Goal: Information Seeking & Learning: Learn about a topic

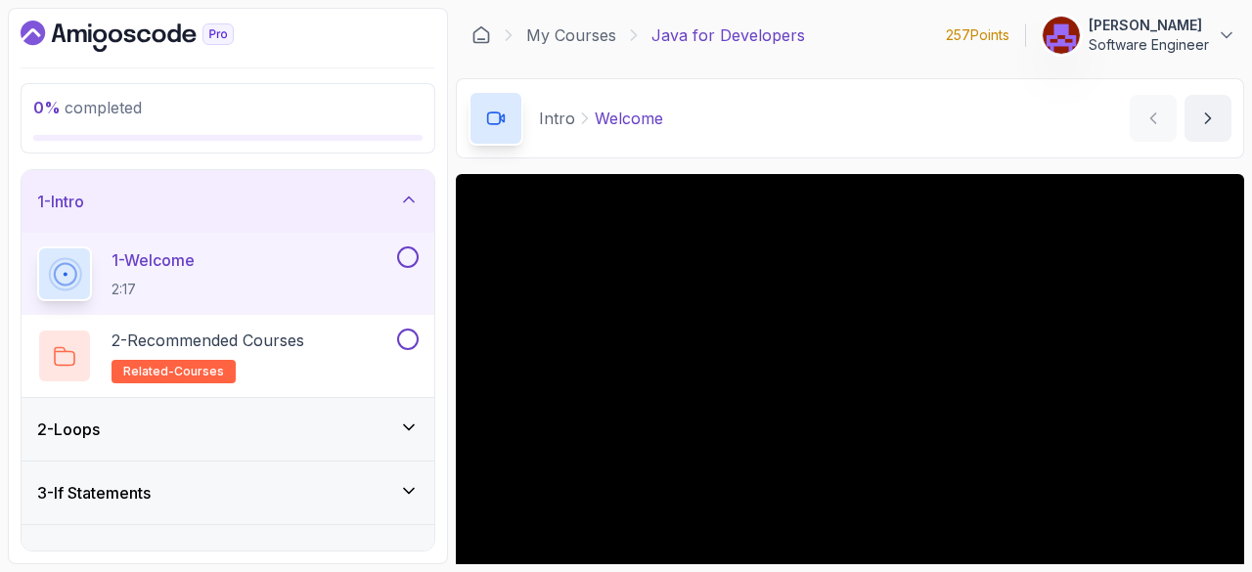
scroll to position [188, 0]
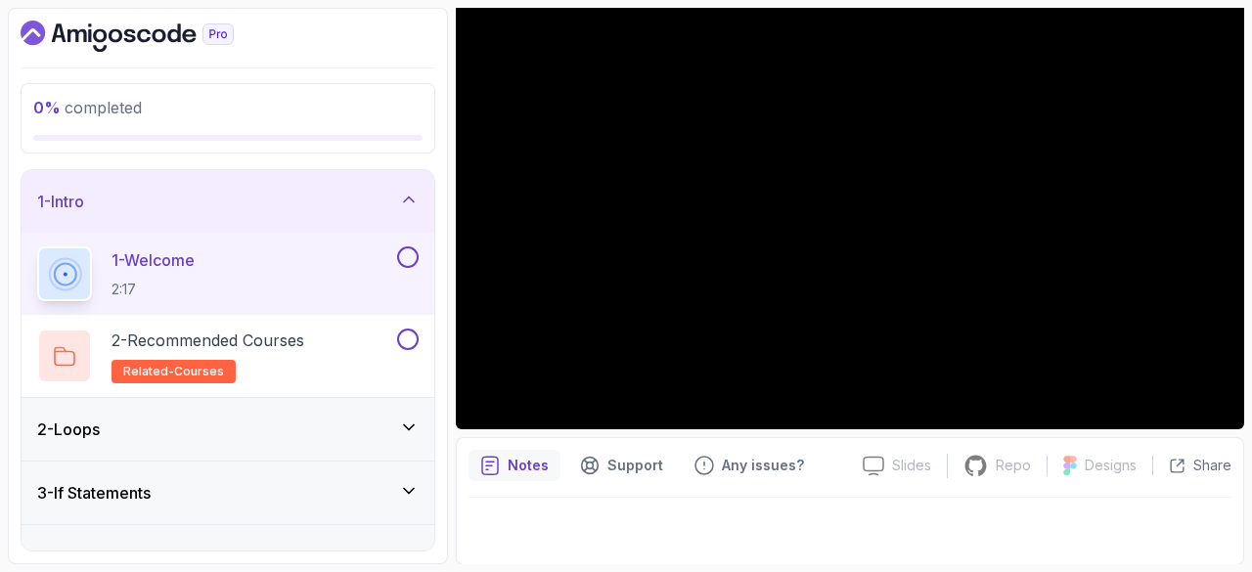
click at [139, 31] on icon "Dashboard" at bounding box center [144, 36] width 14 height 14
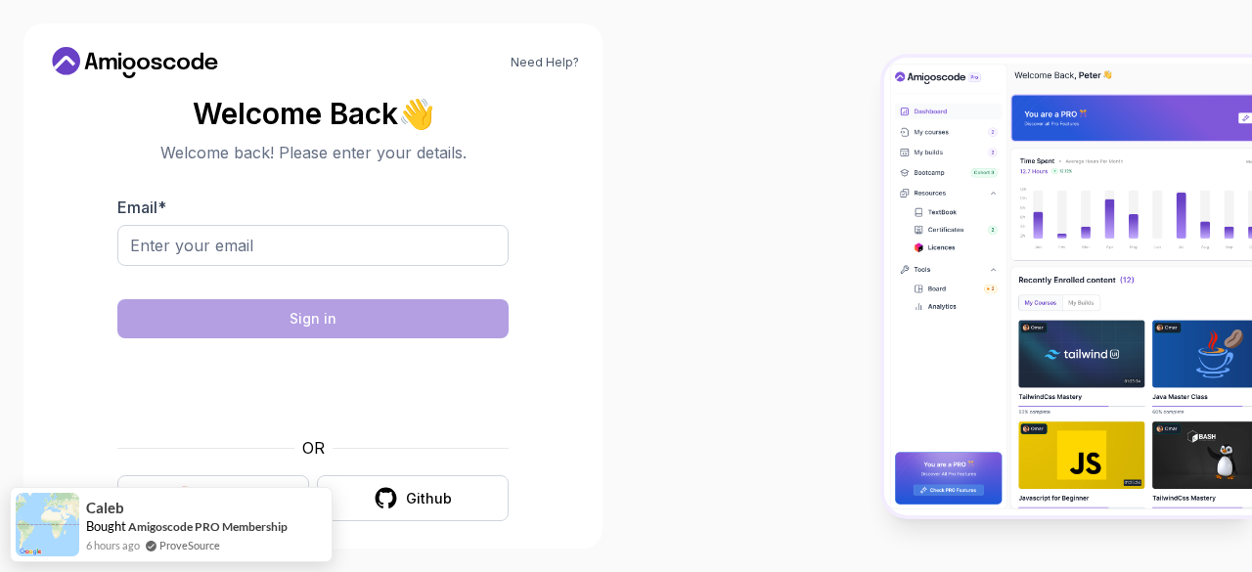
click at [241, 484] on button "Google" at bounding box center [213, 498] width 192 height 46
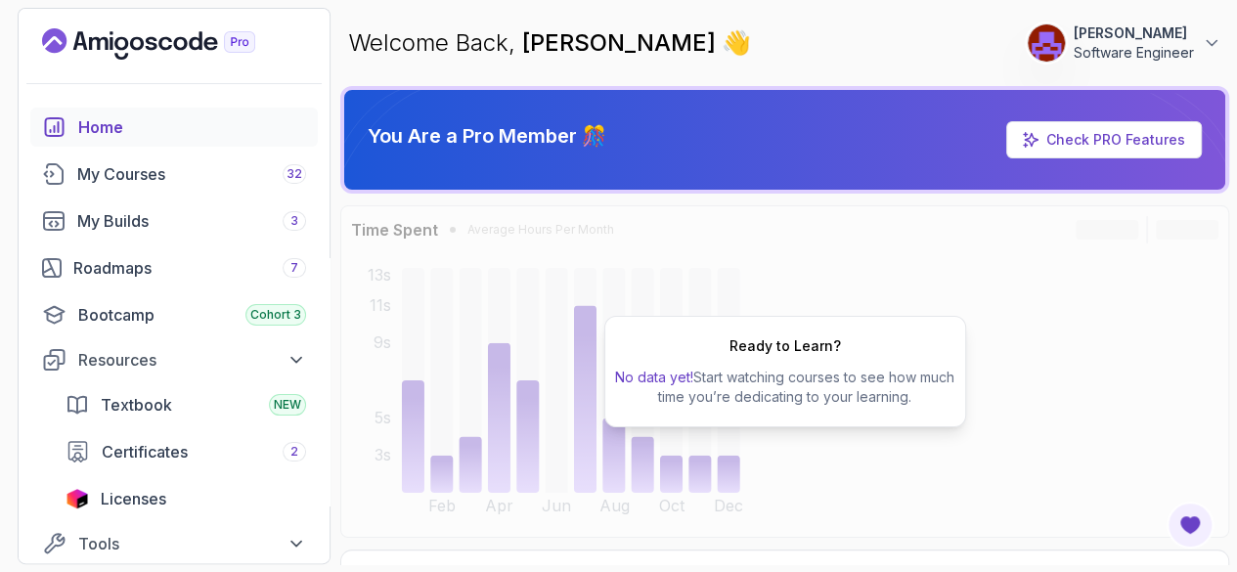
click at [297, 169] on span "32" at bounding box center [295, 174] width 16 height 16
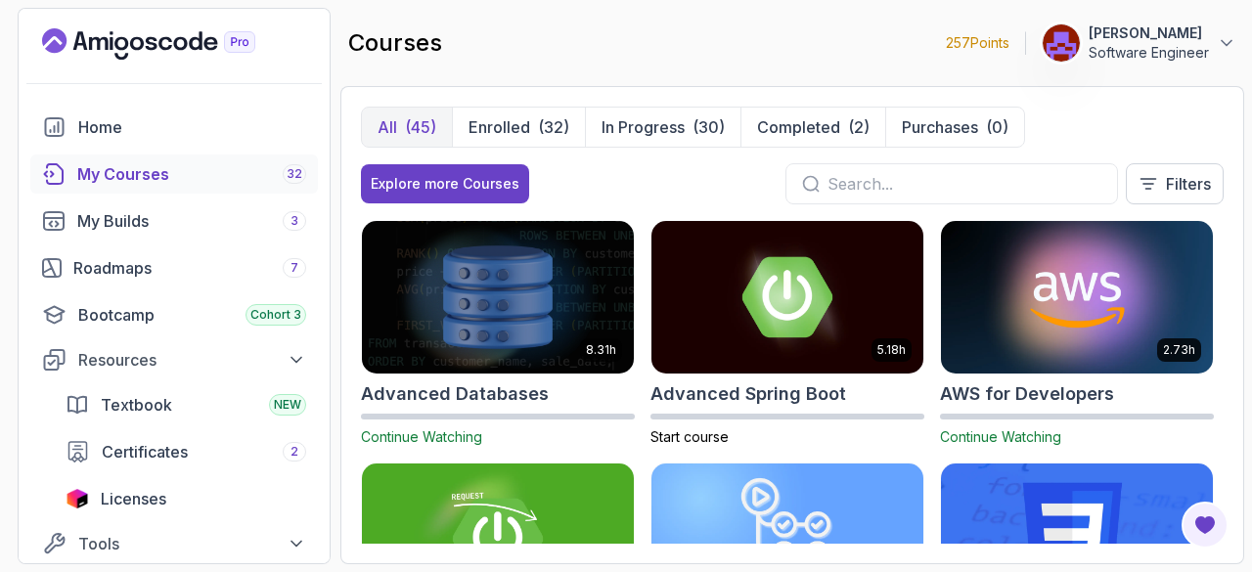
click at [658, 122] on p "In Progress" at bounding box center [642, 126] width 83 height 23
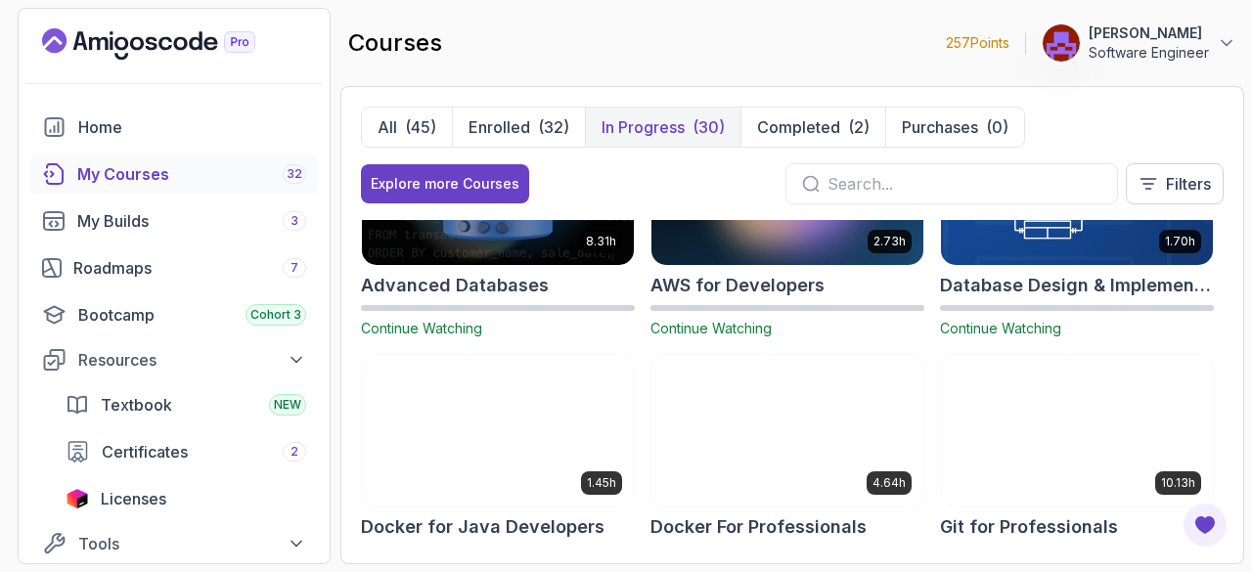
scroll to position [106, 0]
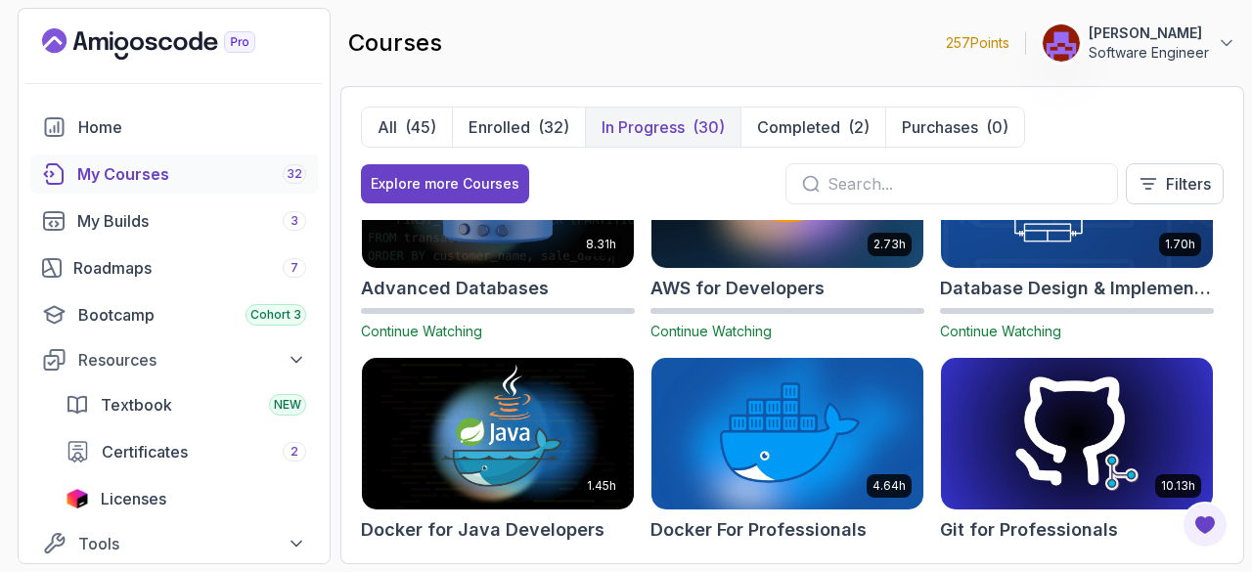
click at [538, 125] on div "(32)" at bounding box center [553, 126] width 31 height 23
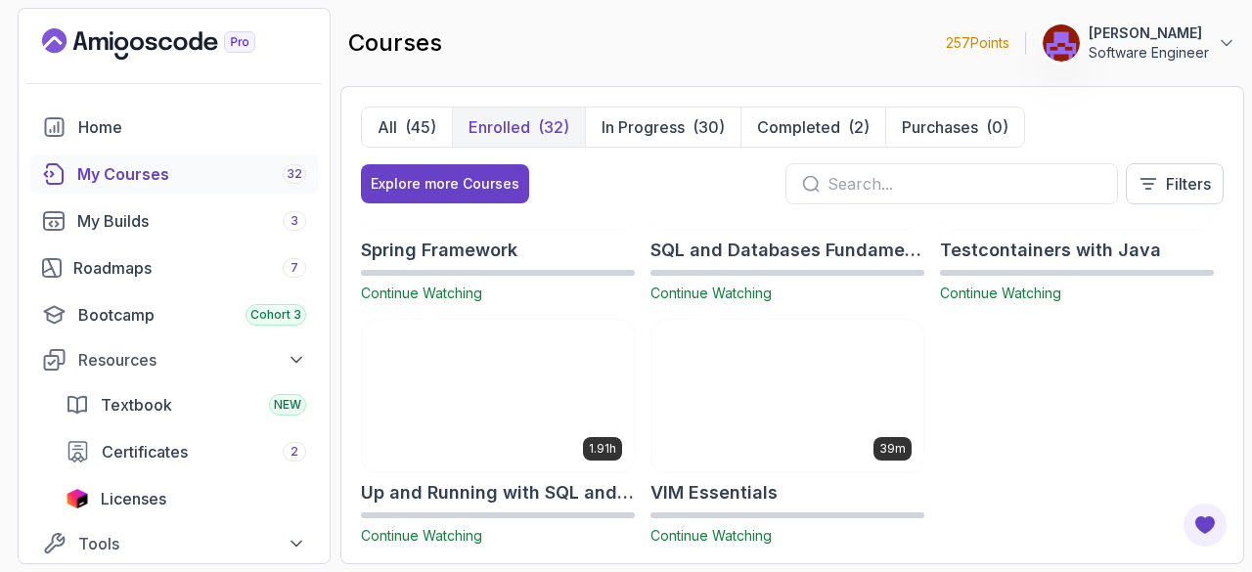
scroll to position [2344, 0]
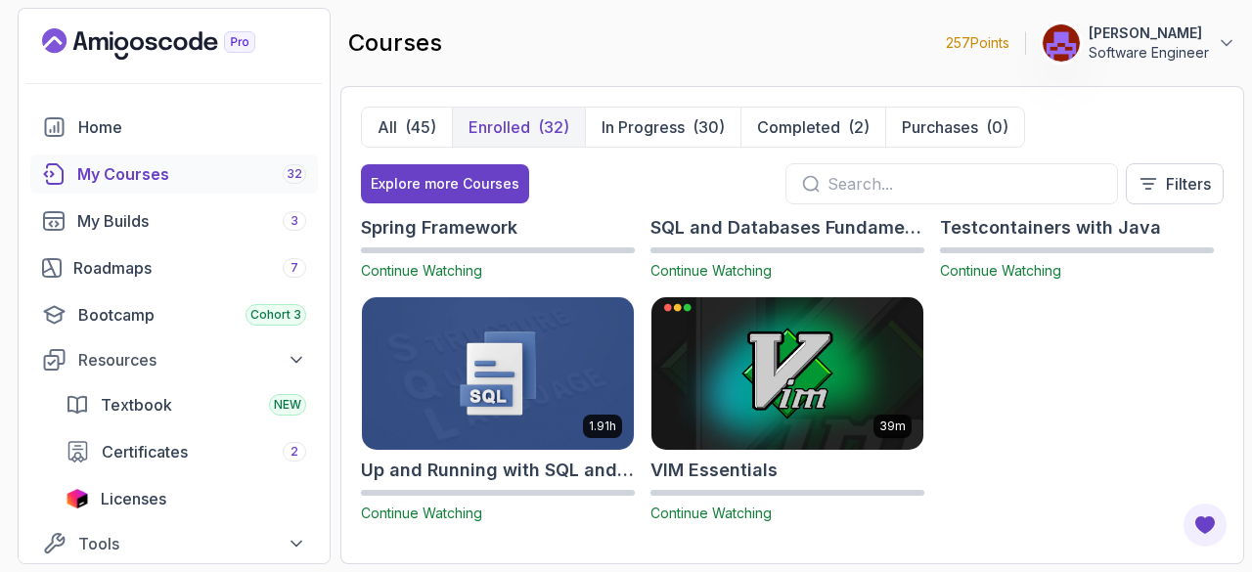
click at [409, 111] on button "All (45)" at bounding box center [407, 127] width 90 height 39
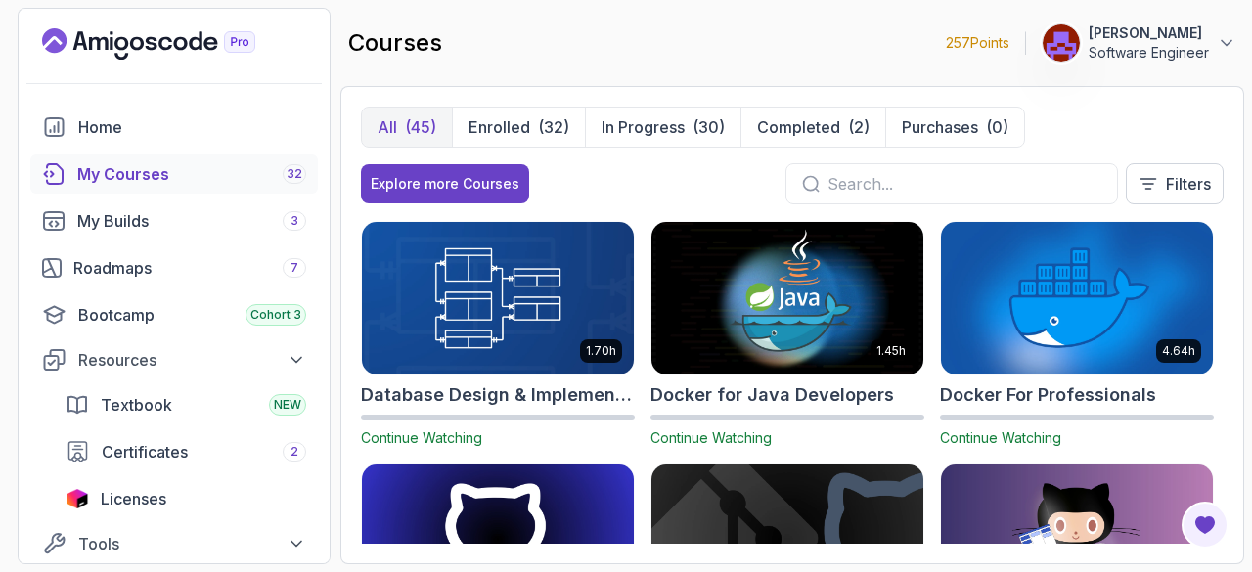
scroll to position [482, 0]
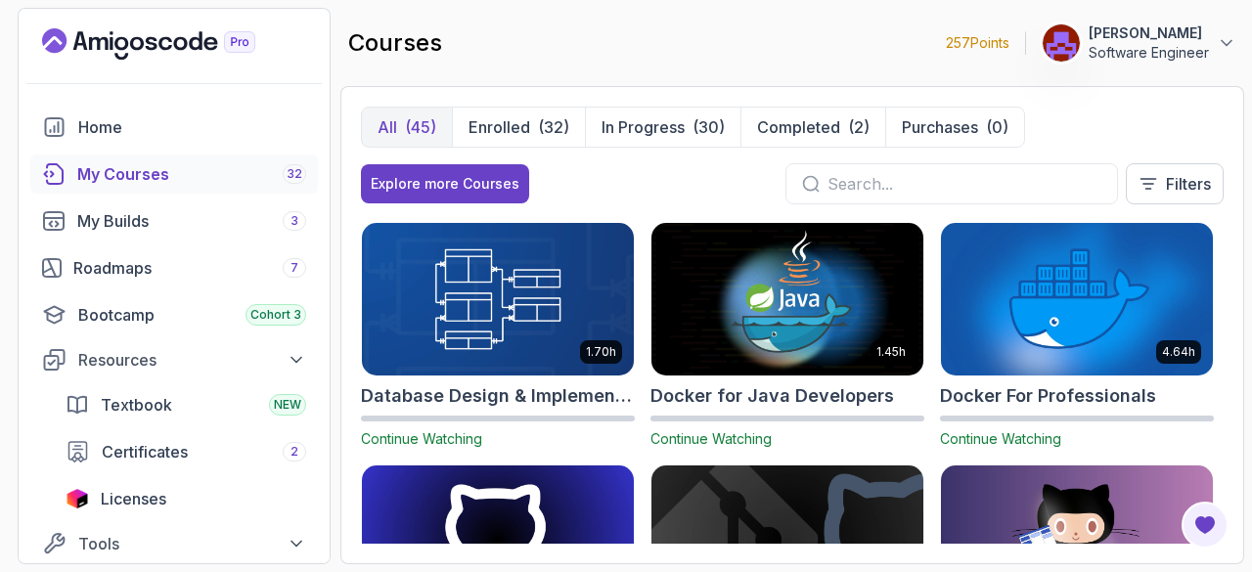
click at [253, 267] on div "Roadmaps 7" at bounding box center [189, 267] width 233 height 23
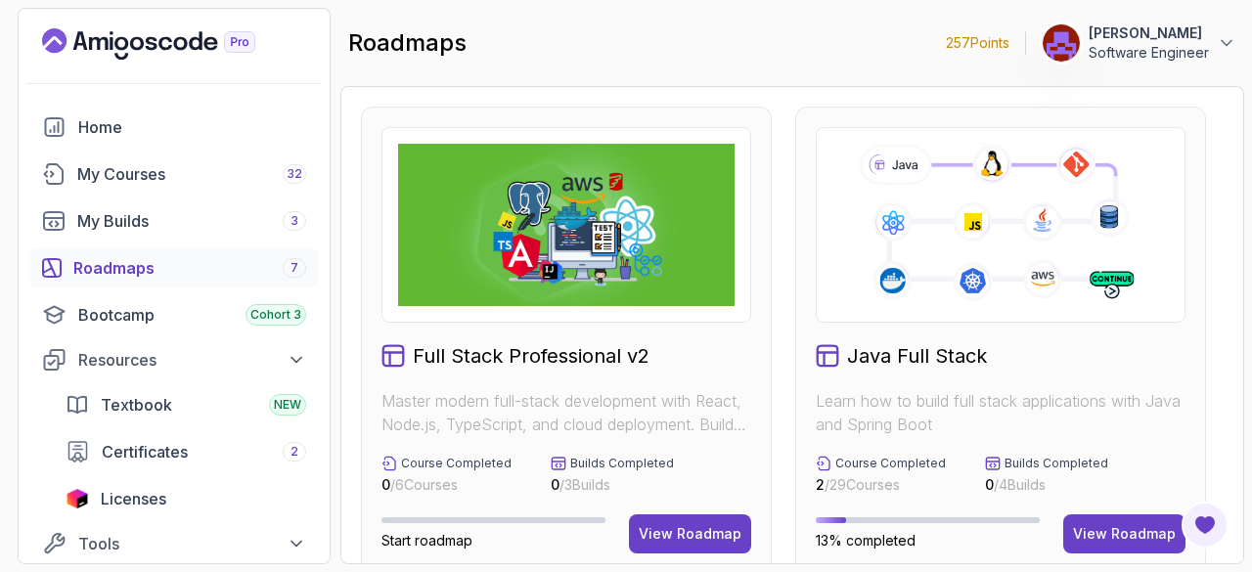
scroll to position [313, 0]
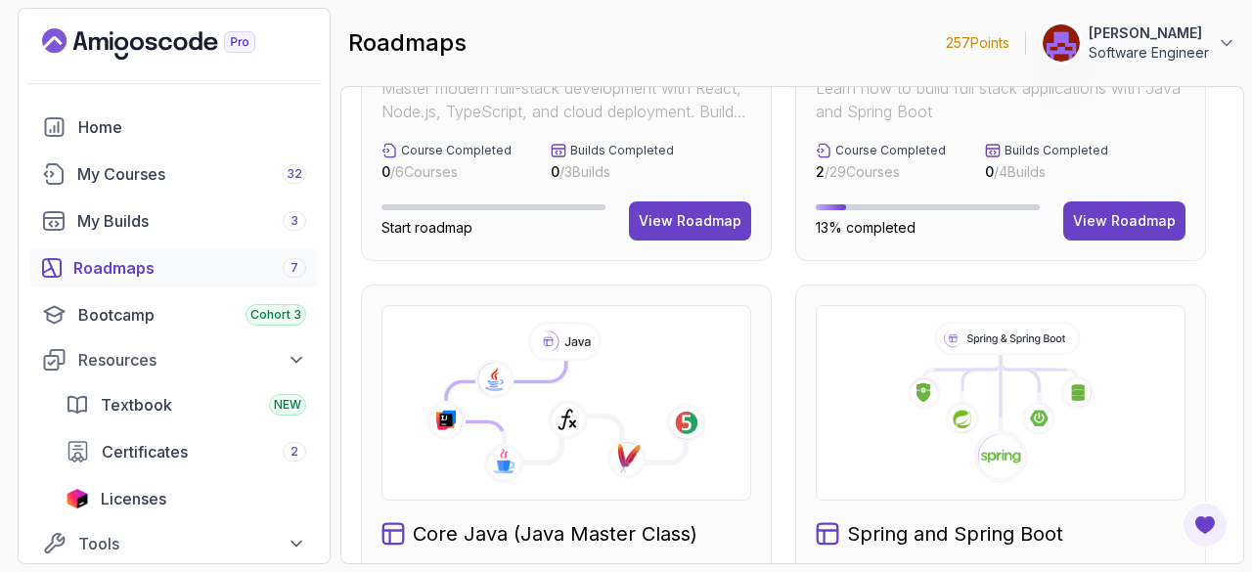
click at [1146, 222] on div "View Roadmap" at bounding box center [1124, 221] width 103 height 20
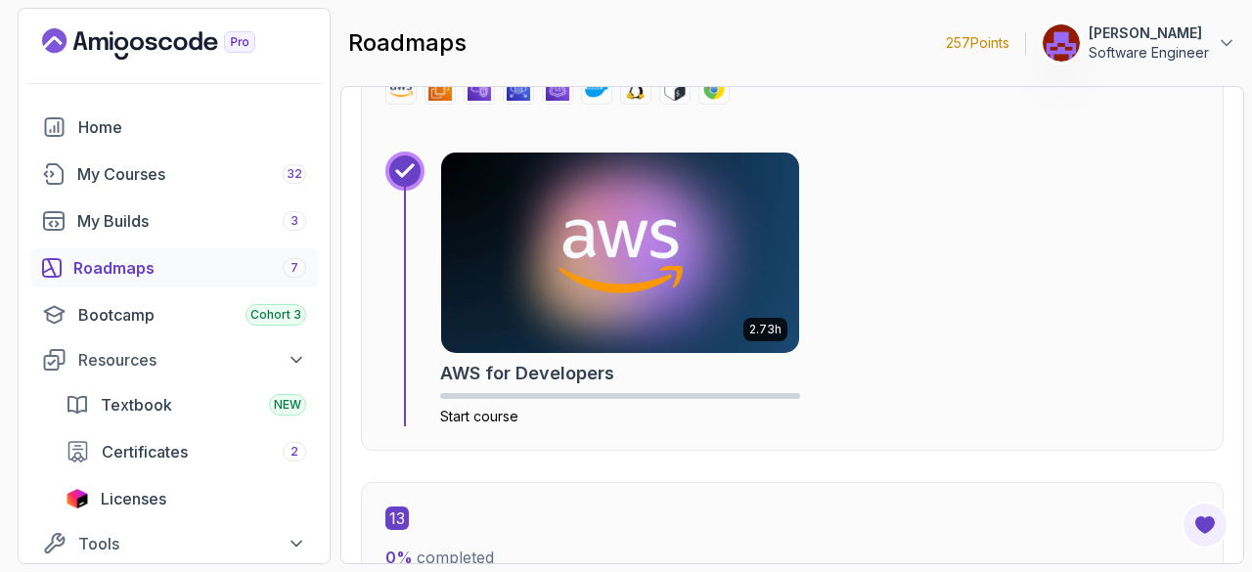
scroll to position [9342, 0]
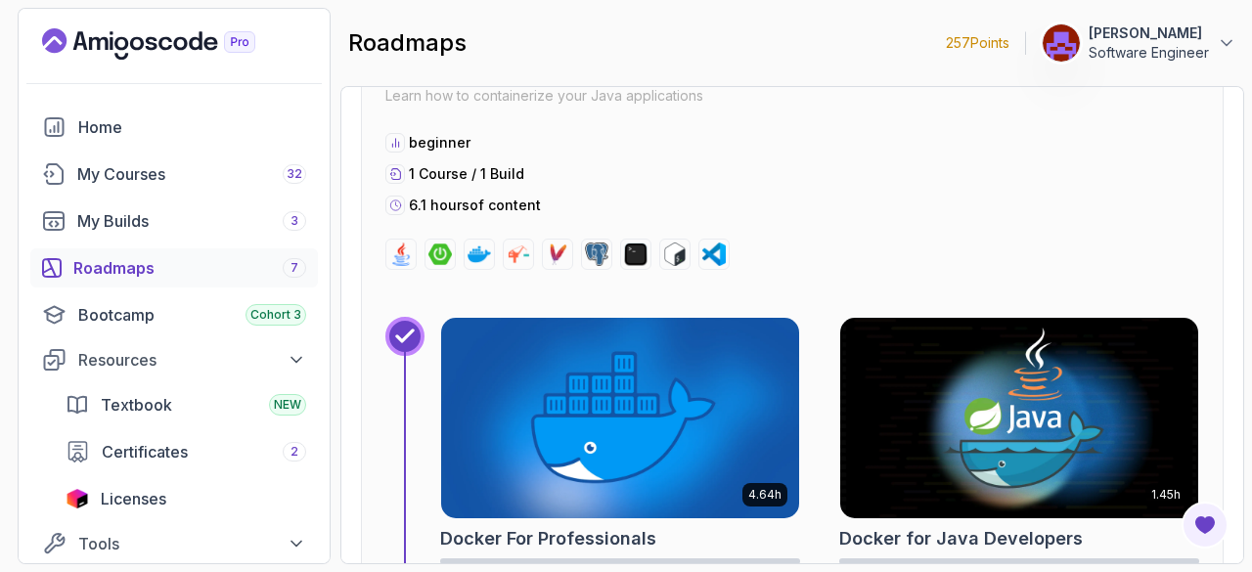
click at [272, 165] on div "My Courses 32" at bounding box center [191, 173] width 229 height 23
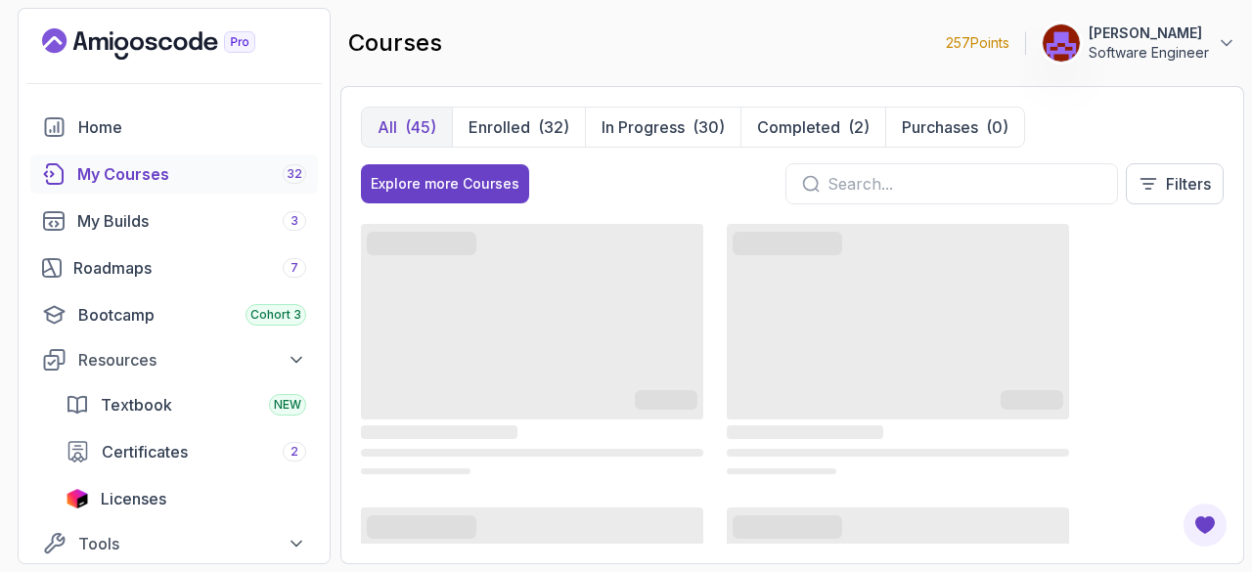
click at [516, 130] on p "Enrolled" at bounding box center [499, 126] width 62 height 23
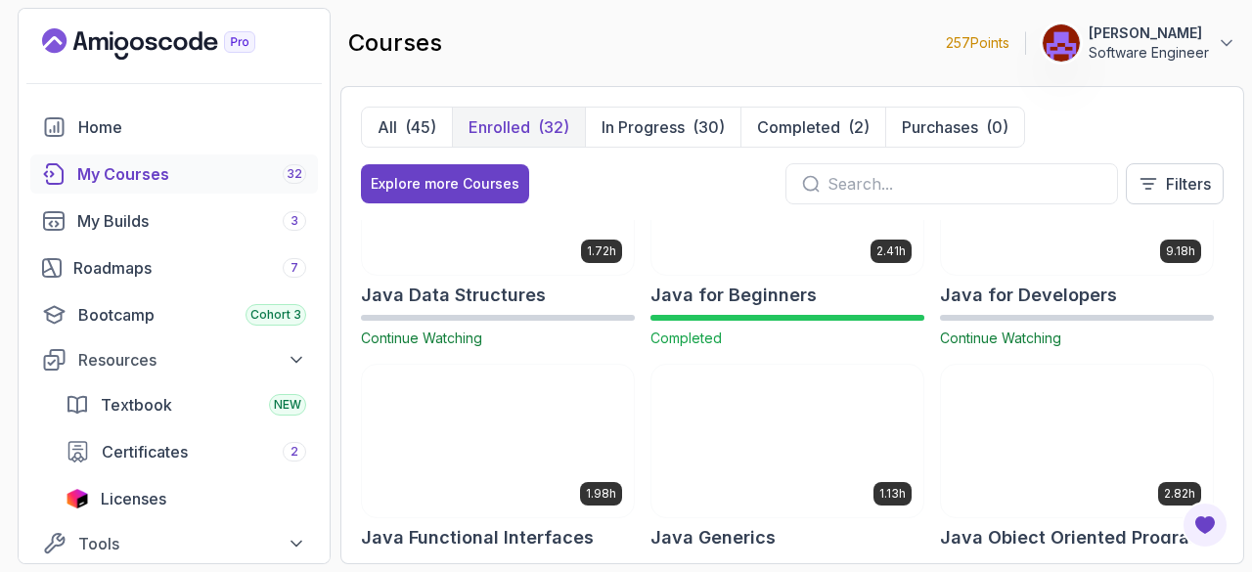
scroll to position [825, 0]
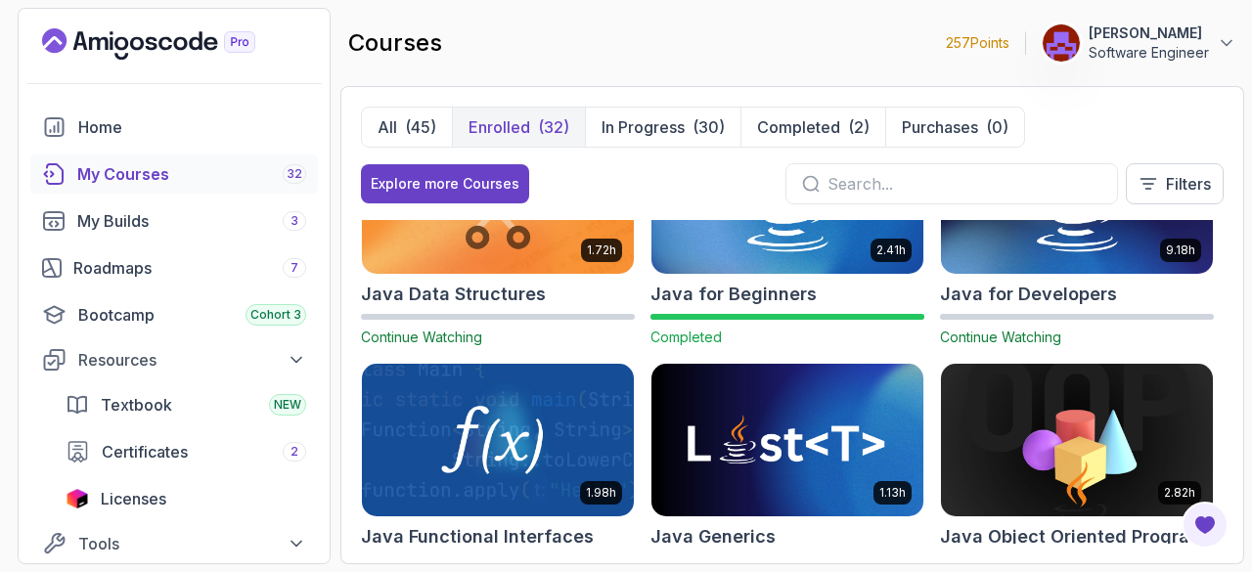
click at [1025, 245] on img at bounding box center [1077, 198] width 272 height 153
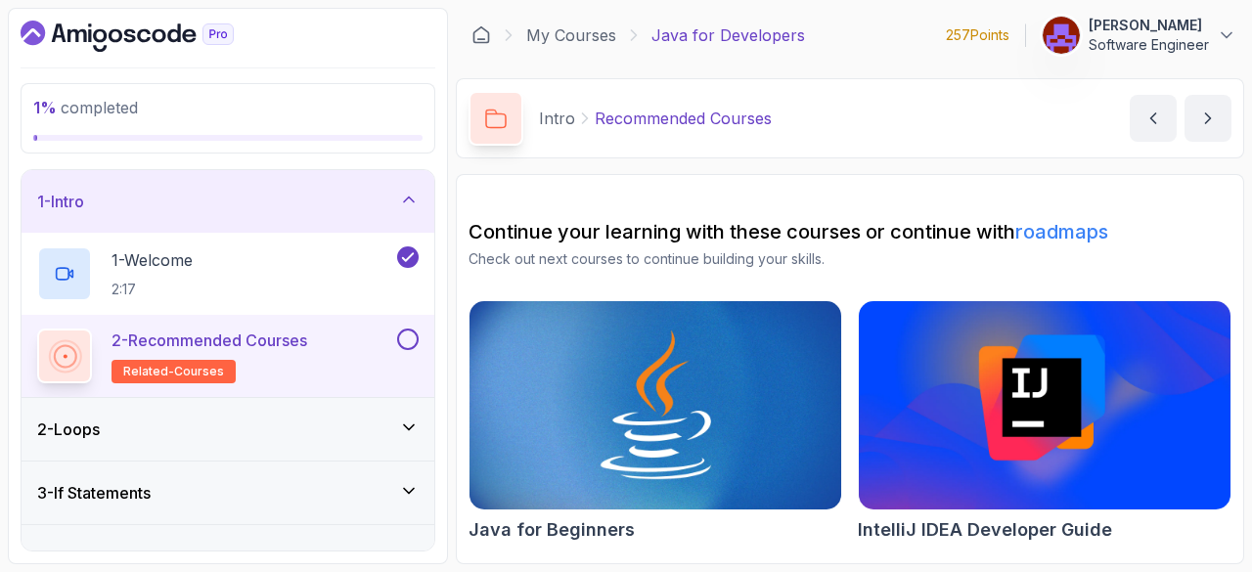
click at [1213, 114] on icon "next content" at bounding box center [1208, 119] width 20 height 20
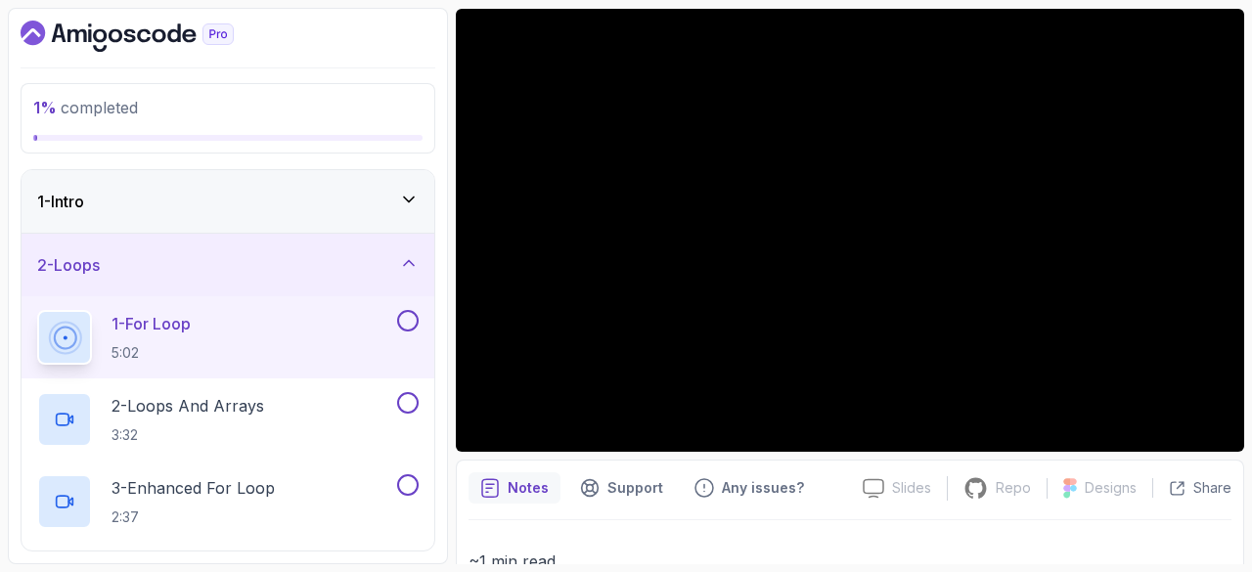
scroll to position [170, 0]
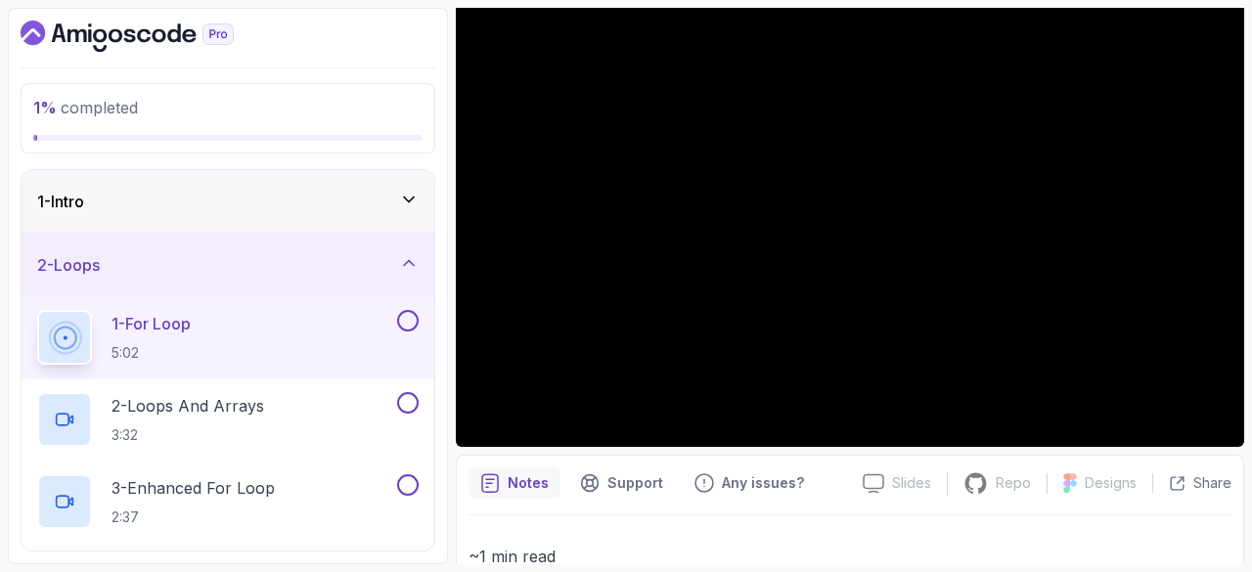
click at [413, 185] on div "1 - Intro" at bounding box center [228, 201] width 413 height 63
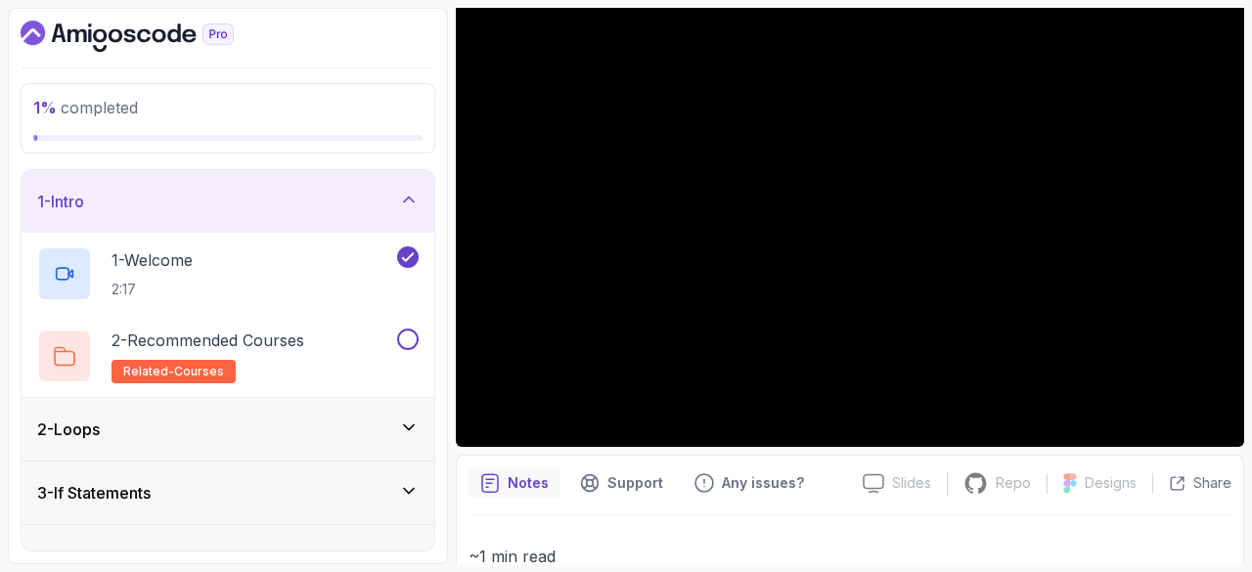
click at [402, 423] on icon at bounding box center [409, 428] width 20 height 20
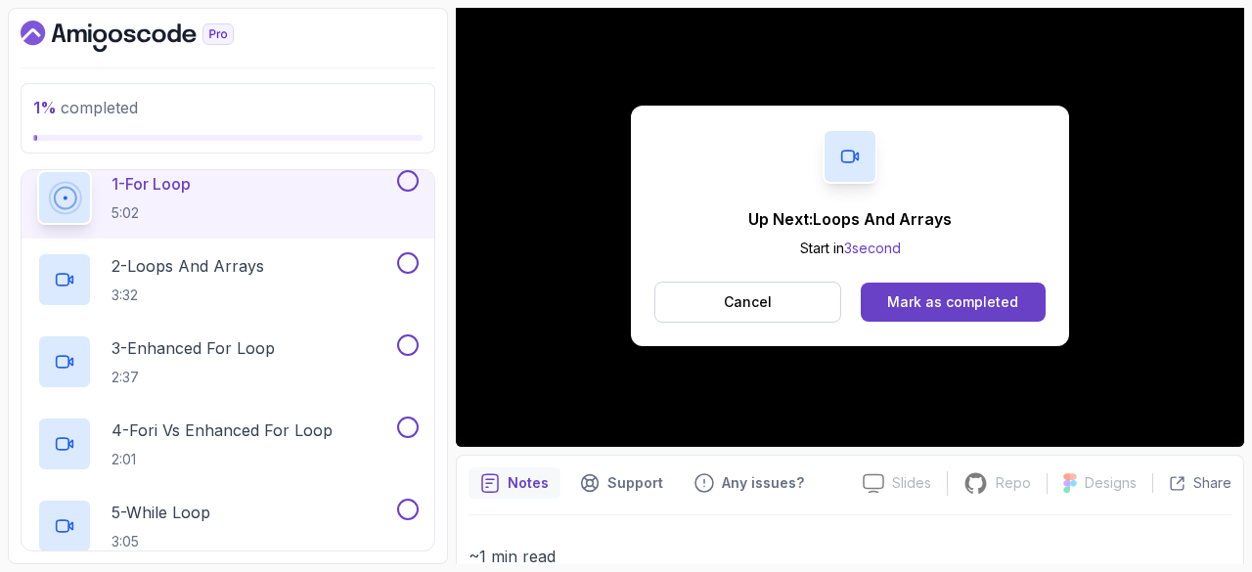
scroll to position [143, 0]
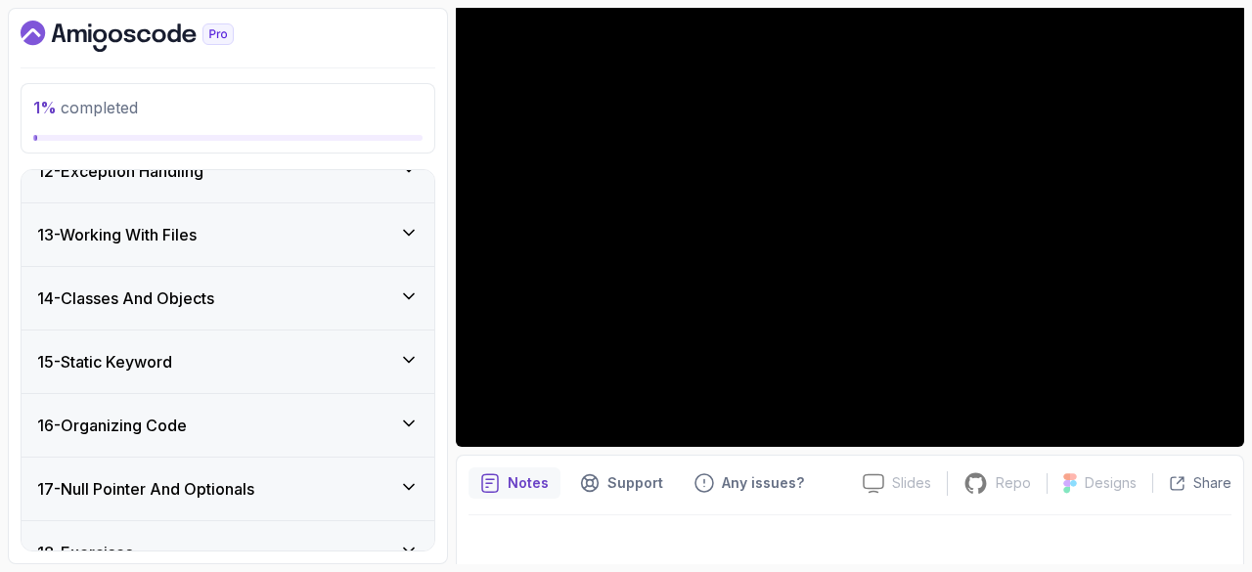
scroll to position [1393, 0]
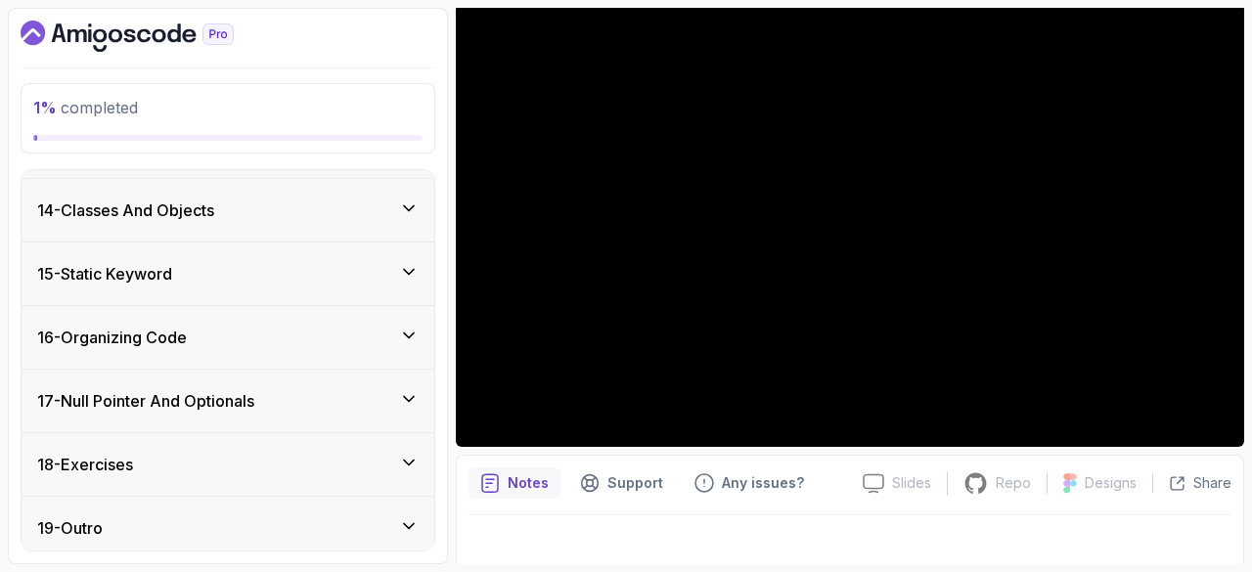
click at [410, 453] on icon at bounding box center [409, 463] width 20 height 20
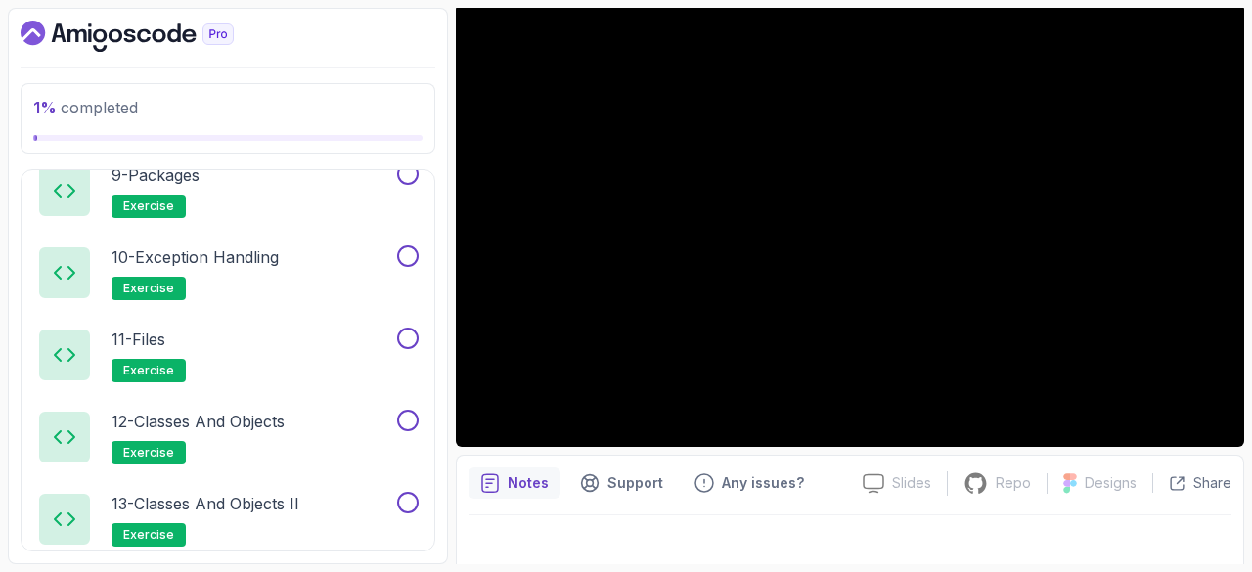
scroll to position [1886, 0]
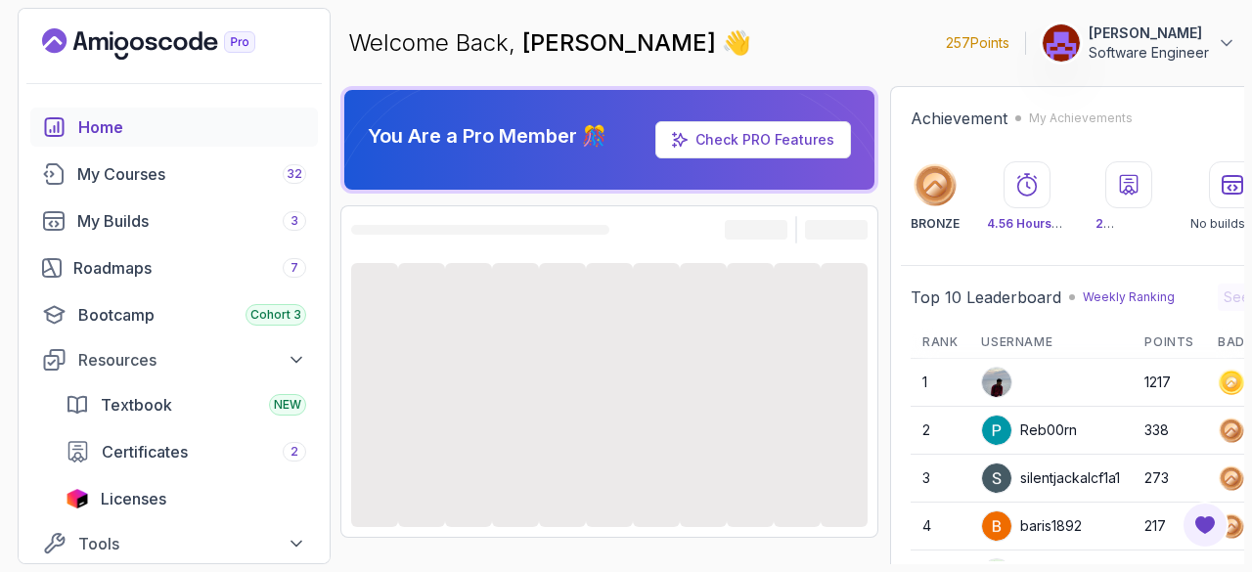
click at [195, 404] on div "Textbook NEW" at bounding box center [203, 404] width 205 height 23
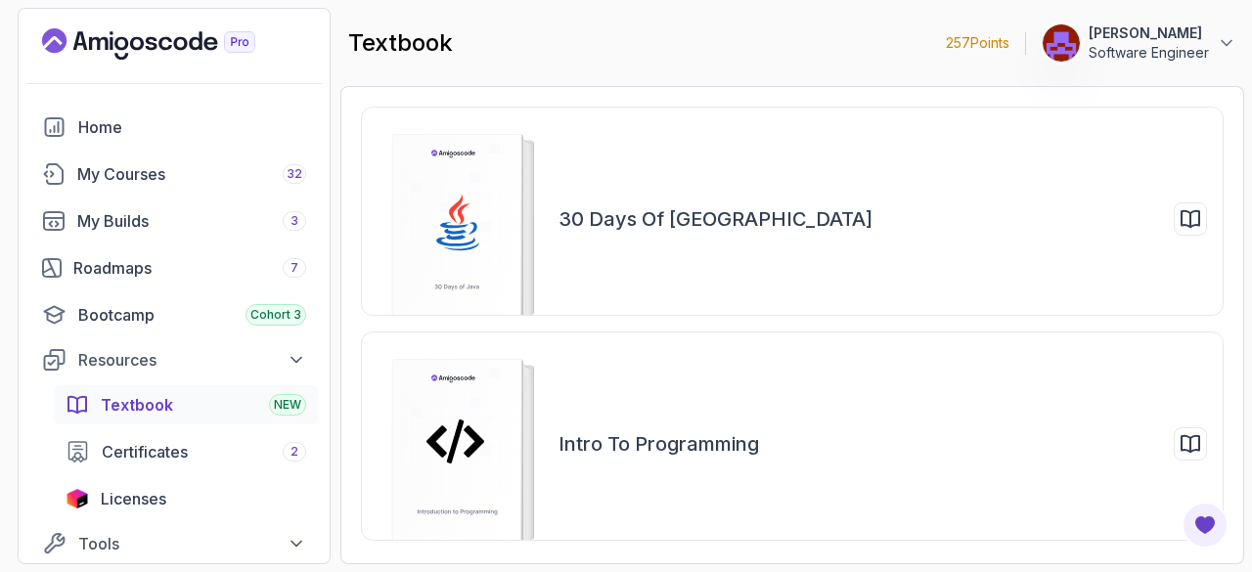
click at [666, 212] on h2 "30 Days of Java" at bounding box center [715, 218] width 314 height 27
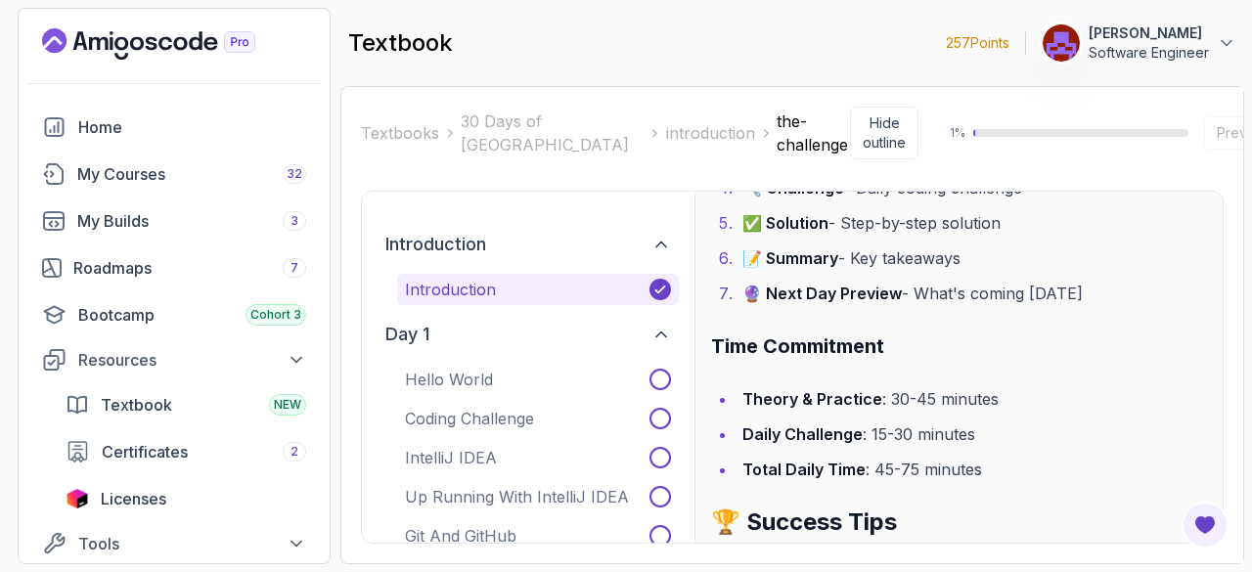
scroll to position [3397, 0]
